Goal: Task Accomplishment & Management: Use online tool/utility

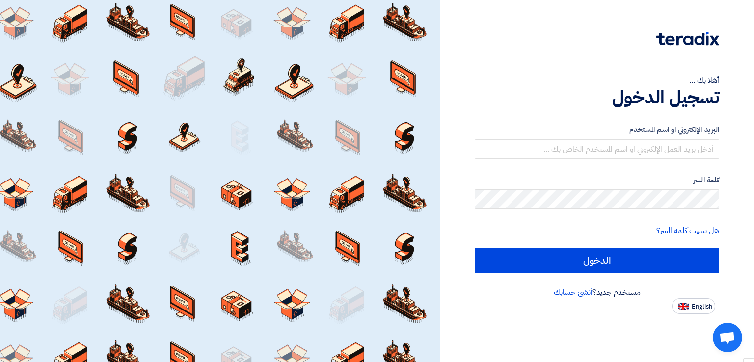
scroll to position [733, 0]
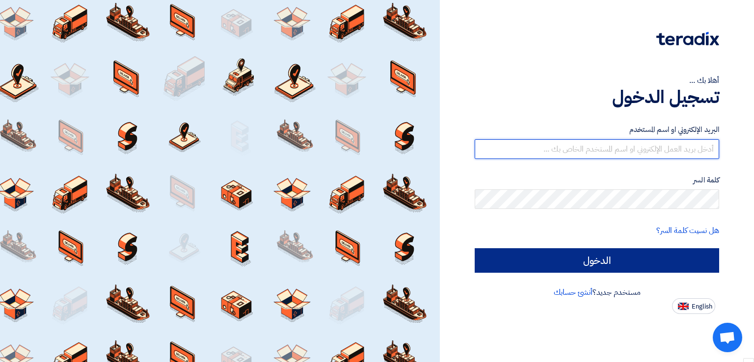
type input "[PERSON_NAME][EMAIL_ADDRESS][PERSON_NAME][DOMAIN_NAME]"
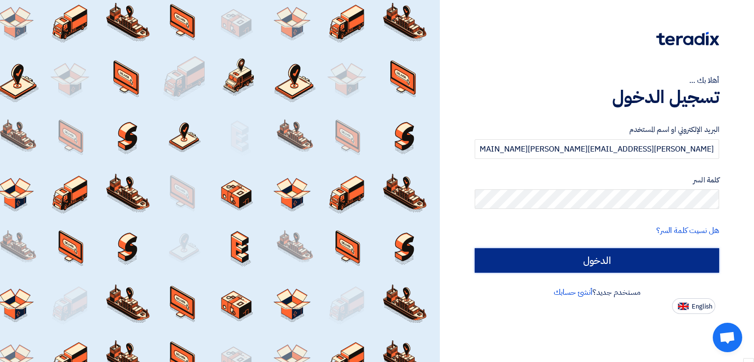
click at [551, 252] on input "الدخول" at bounding box center [596, 260] width 244 height 25
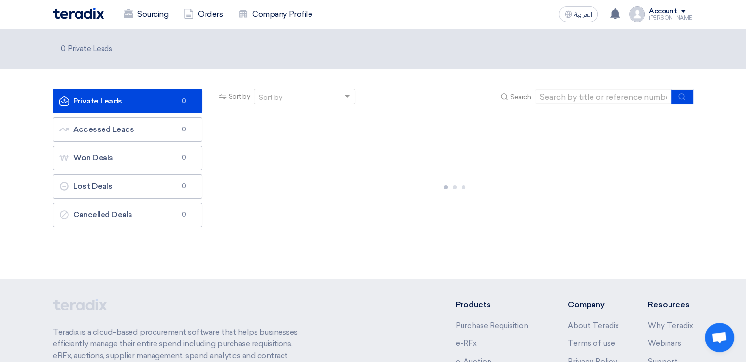
scroll to position [657, 0]
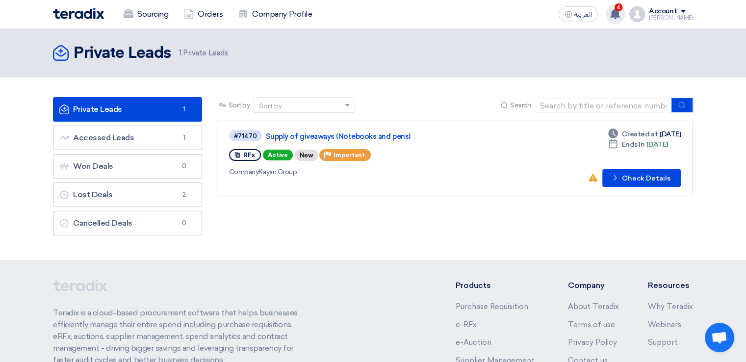
click at [621, 18] on icon at bounding box center [615, 13] width 11 height 11
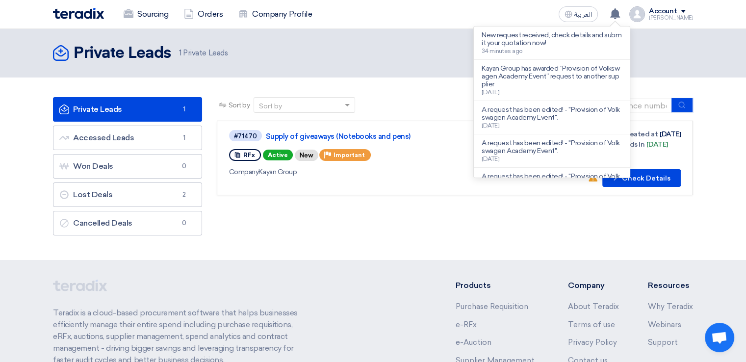
click at [726, 92] on section "Private Leads Private Leads 1 Accessed Leads Accessed Leads 1 Won Deals Won Dea…" at bounding box center [373, 169] width 746 height 183
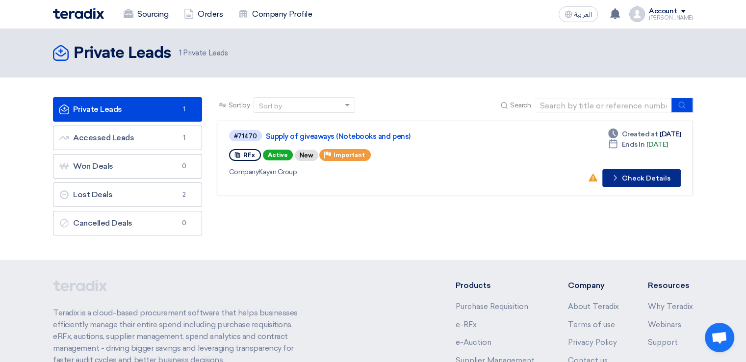
click at [627, 175] on button "Check details Check Details" at bounding box center [641, 178] width 78 height 18
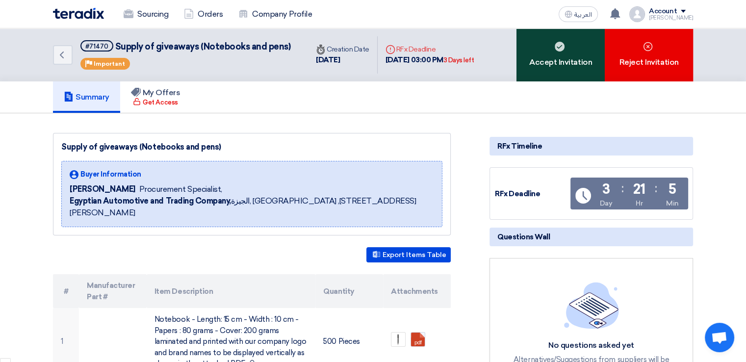
click at [564, 53] on div "Accept Invitation" at bounding box center [561, 54] width 88 height 53
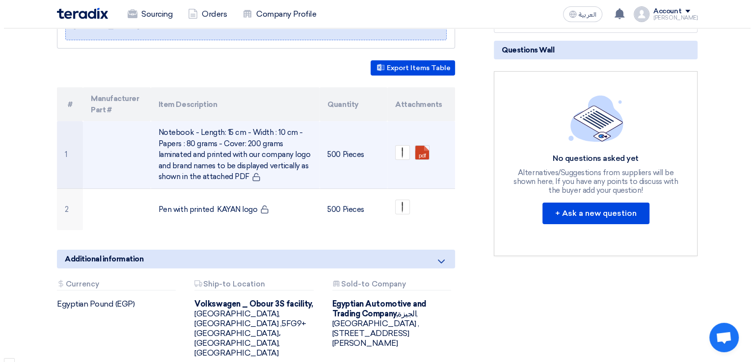
scroll to position [184, 0]
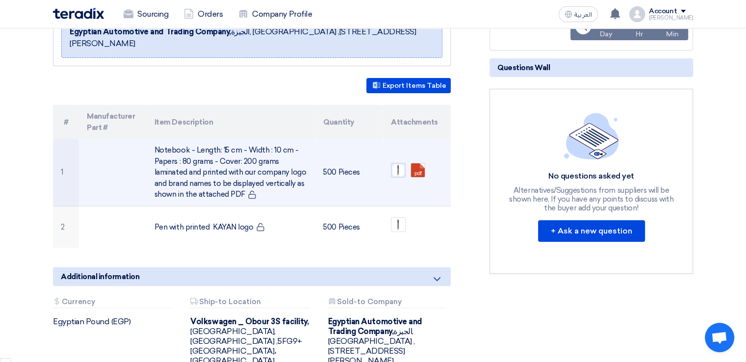
click at [401, 163] on img at bounding box center [398, 170] width 14 height 14
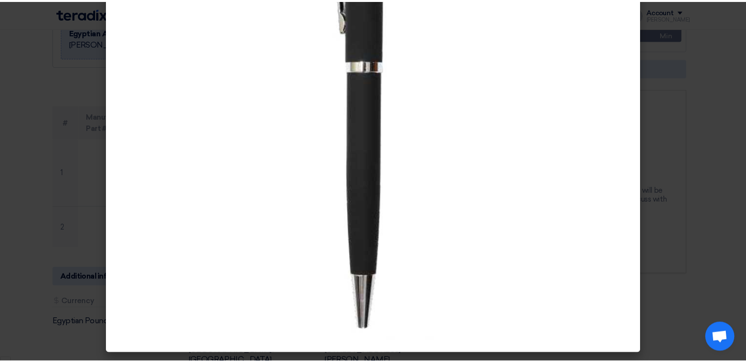
scroll to position [0, 0]
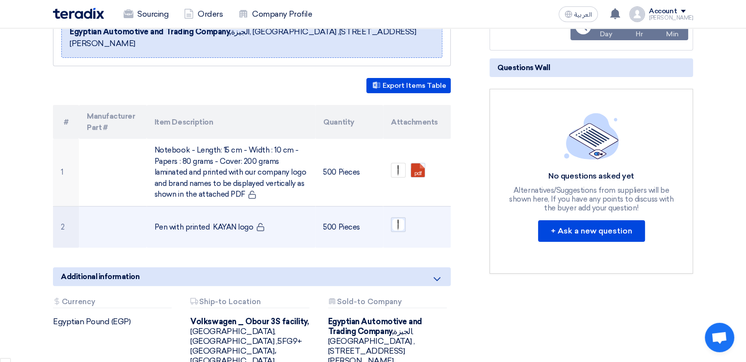
click at [398, 218] on img at bounding box center [398, 225] width 14 height 14
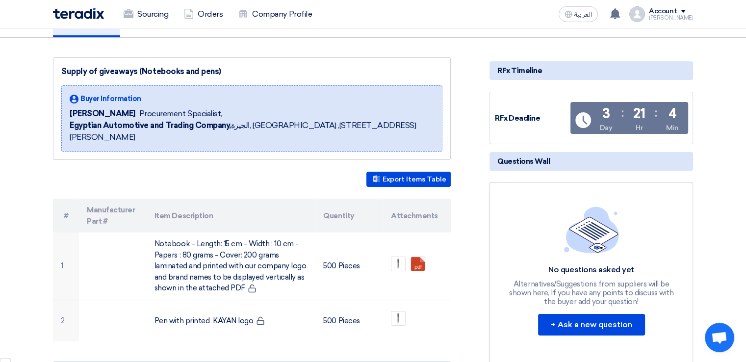
scroll to position [183, 0]
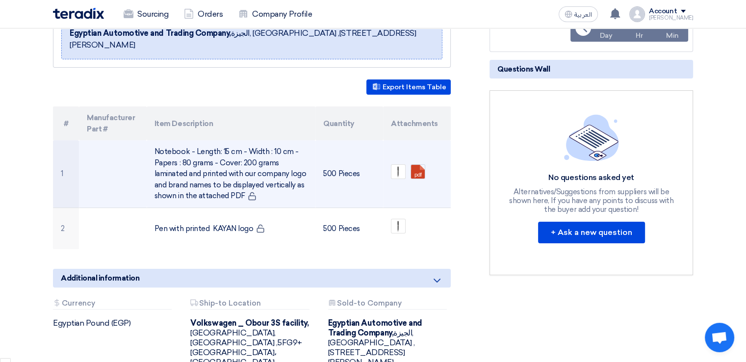
click at [244, 168] on td "Notebook - Length: 15 cm - Width : 10 cm - Papers : 80 grams - Cover: 200 grams…" at bounding box center [231, 173] width 169 height 67
click at [420, 165] on link at bounding box center [450, 194] width 78 height 59
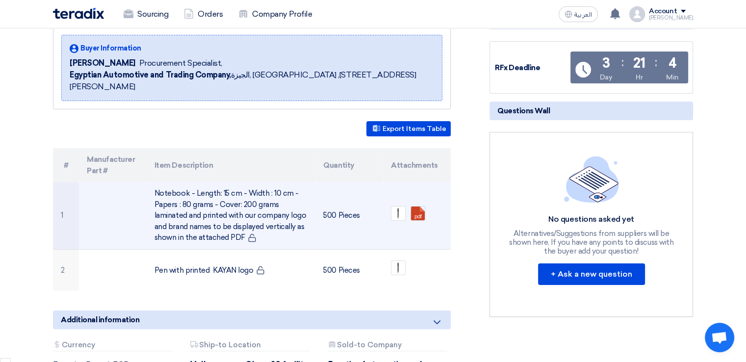
scroll to position [134, 0]
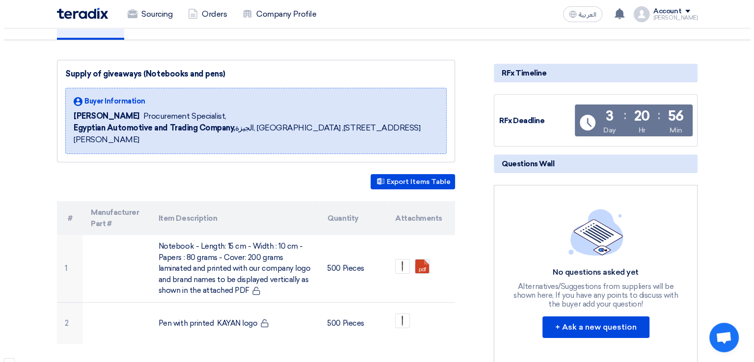
scroll to position [84, 0]
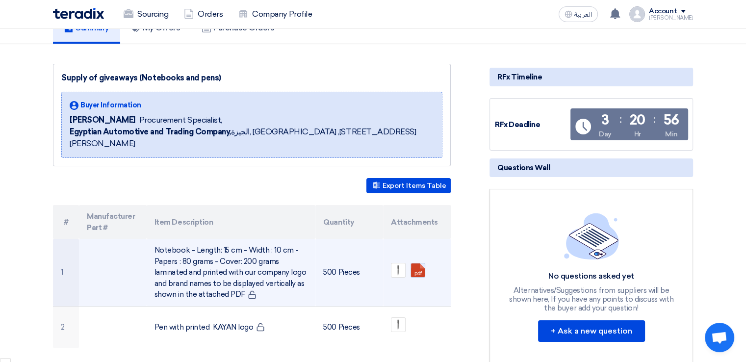
click at [416, 263] on link at bounding box center [450, 292] width 78 height 59
drag, startPoint x: 243, startPoint y: 282, endPoint x: 151, endPoint y: 235, distance: 104.2
type textarea "Notebook - Length: 15 cm - Width : 10 cm - Papers : 80 grams - Cover: 200 grams…"
click at [151, 239] on td "Notebook - Length: 15 cm - Width : 10 cm - Papers : 80 grams - Cover: 200 grams…" at bounding box center [231, 272] width 169 height 67
copy td "Notebook - Length: 15 cm - Width : 10 cm - Papers : 80 grams - Cover: 200 grams…"
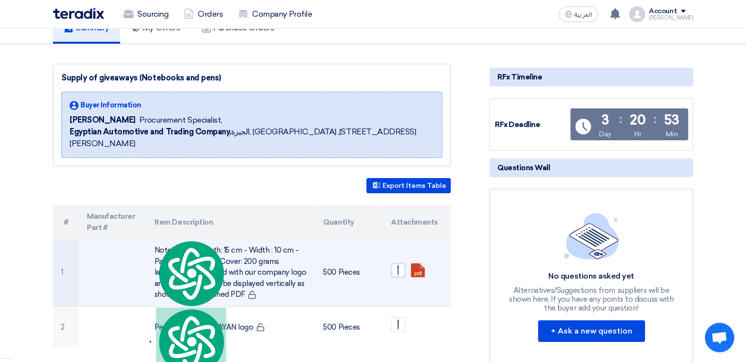
click at [398, 263] on img at bounding box center [398, 270] width 14 height 14
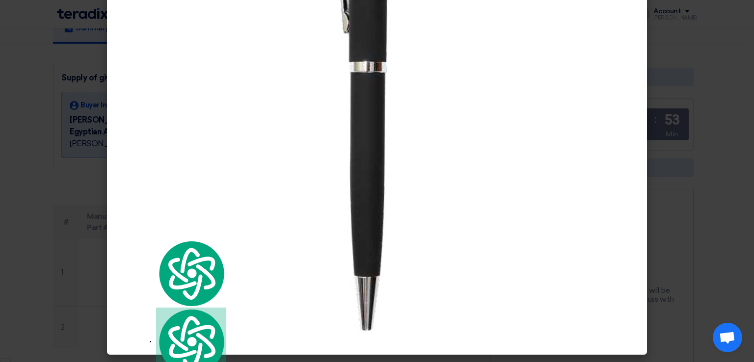
scroll to position [64, 0]
